Goal: Transaction & Acquisition: Purchase product/service

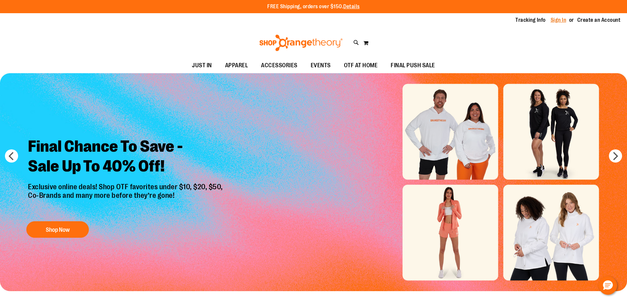
click at [561, 21] on link "Sign In" at bounding box center [559, 19] width 16 height 7
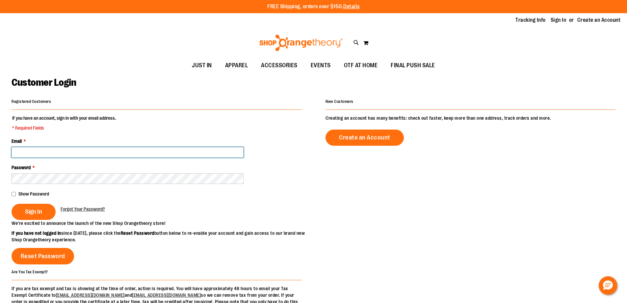
click at [107, 150] on input "Email *" at bounding box center [128, 152] width 232 height 11
type input "*"
type input "**********"
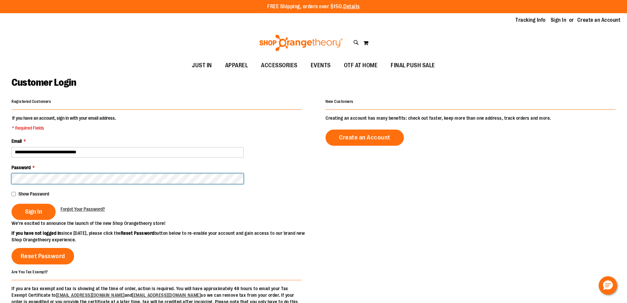
click at [12, 203] on button "Sign In" at bounding box center [34, 211] width 44 height 16
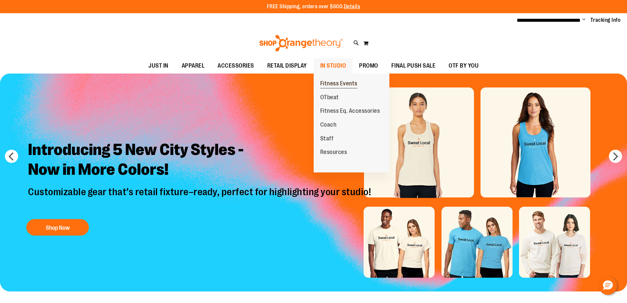
click at [340, 84] on span "Fitness Events" at bounding box center [338, 84] width 37 height 8
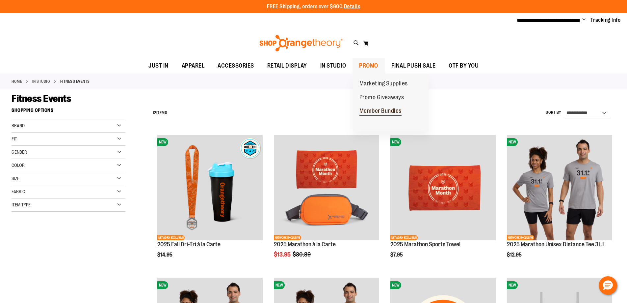
click at [369, 109] on span "Member Bundles" at bounding box center [381, 111] width 42 height 8
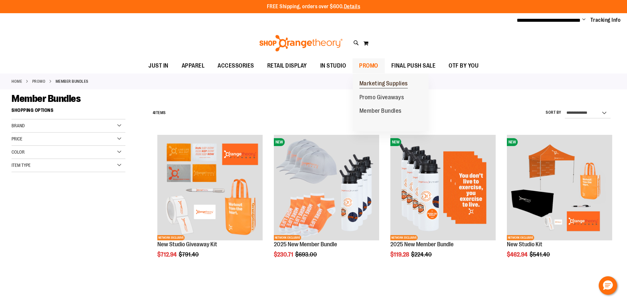
click at [381, 79] on link "Marketing Supplies" at bounding box center [384, 84] width 62 height 14
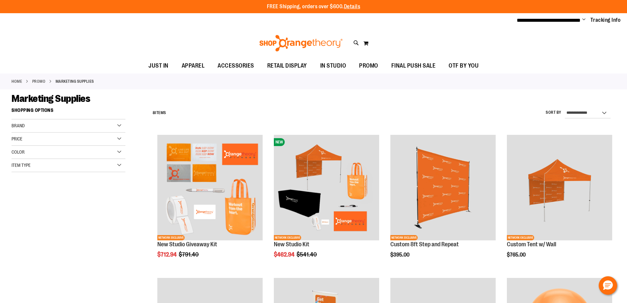
click at [114, 236] on div "**********" at bounding box center [314, 280] width 604 height 352
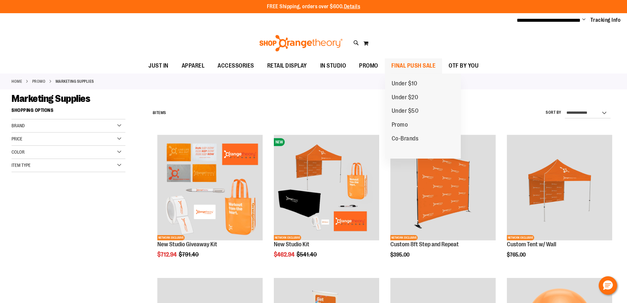
click at [414, 62] on span "FINAL PUSH SALE" at bounding box center [413, 65] width 44 height 15
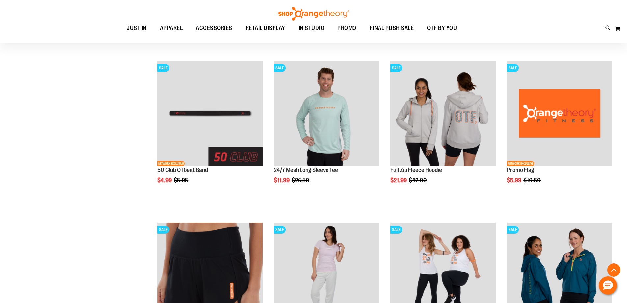
scroll to position [241, 0]
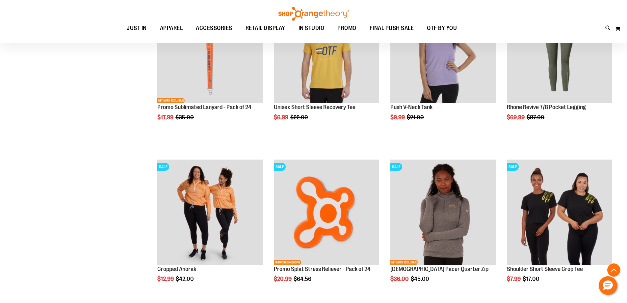
scroll to position [636, 0]
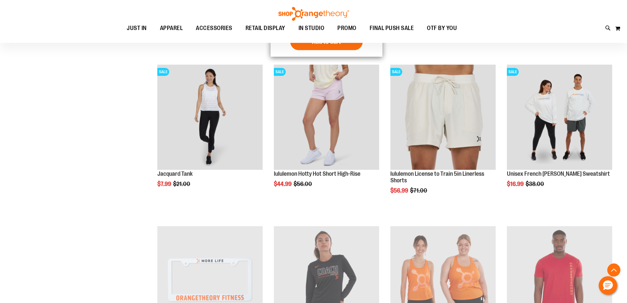
scroll to position [812, 0]
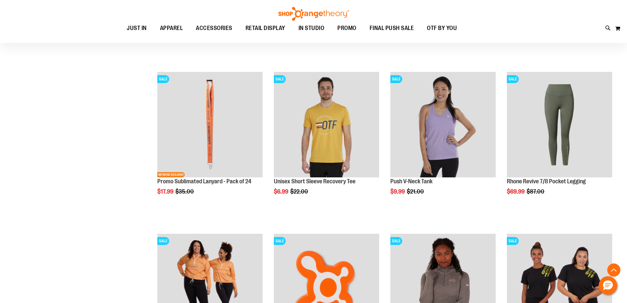
scroll to position [282, 0]
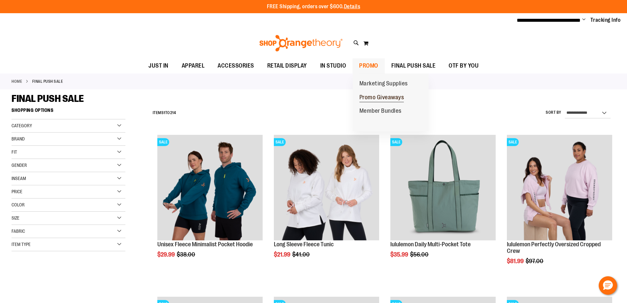
click at [371, 93] on link "Promo Giveaways" at bounding box center [382, 98] width 58 height 14
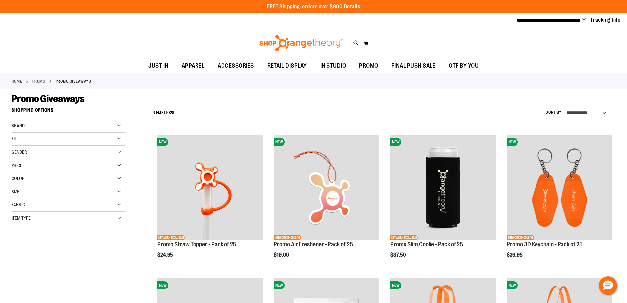
click at [108, 248] on div "Recently Ordered Last Ordered Items Add to Cart [DEMOGRAPHIC_DATA] Legend Tee A…" at bounding box center [75, 244] width 126 height 13
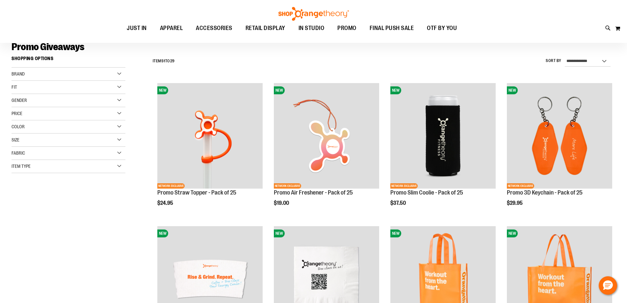
scroll to position [55, 0]
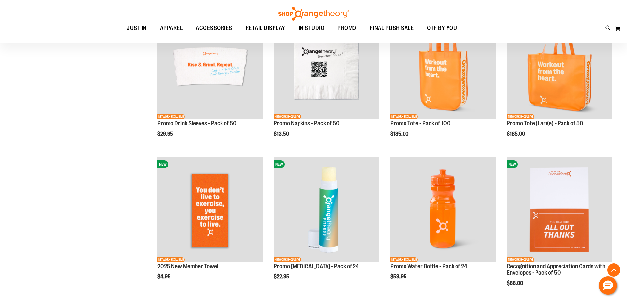
scroll to position [274, 0]
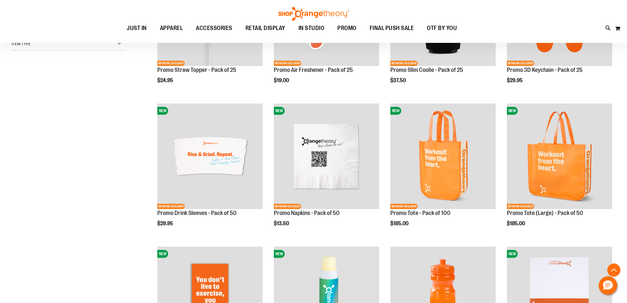
scroll to position [153, 0]
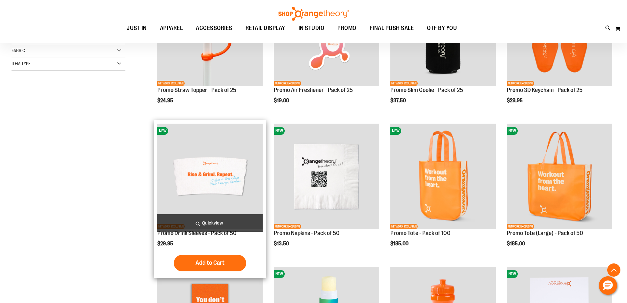
click at [227, 186] on img "product" at bounding box center [209, 175] width 105 height 105
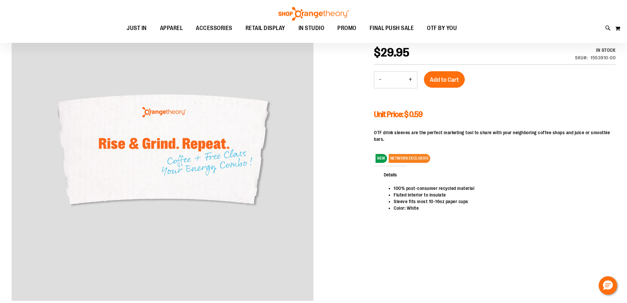
scroll to position [21, 0]
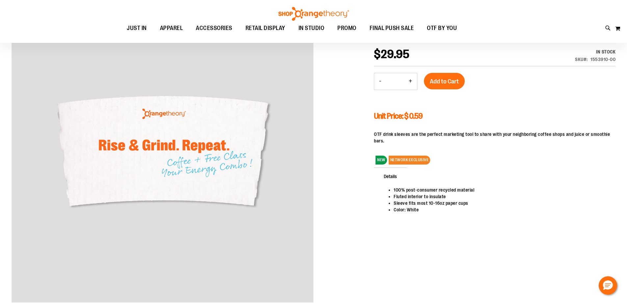
click at [340, 143] on div at bounding box center [314, 156] width 604 height 310
click at [337, 132] on div at bounding box center [314, 156] width 604 height 310
click at [337, 131] on div at bounding box center [314, 156] width 604 height 310
click at [500, 116] on h3 "Unit Price: $ 0.59" at bounding box center [495, 116] width 242 height 10
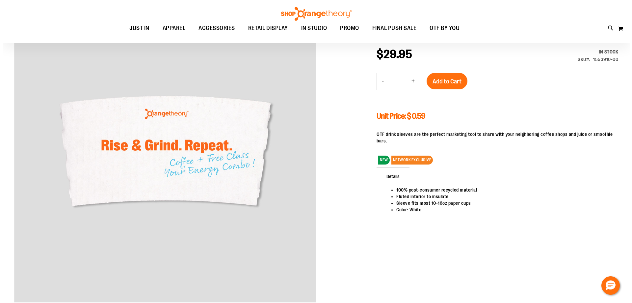
scroll to position [0, 0]
